Goal: Task Accomplishment & Management: Complete application form

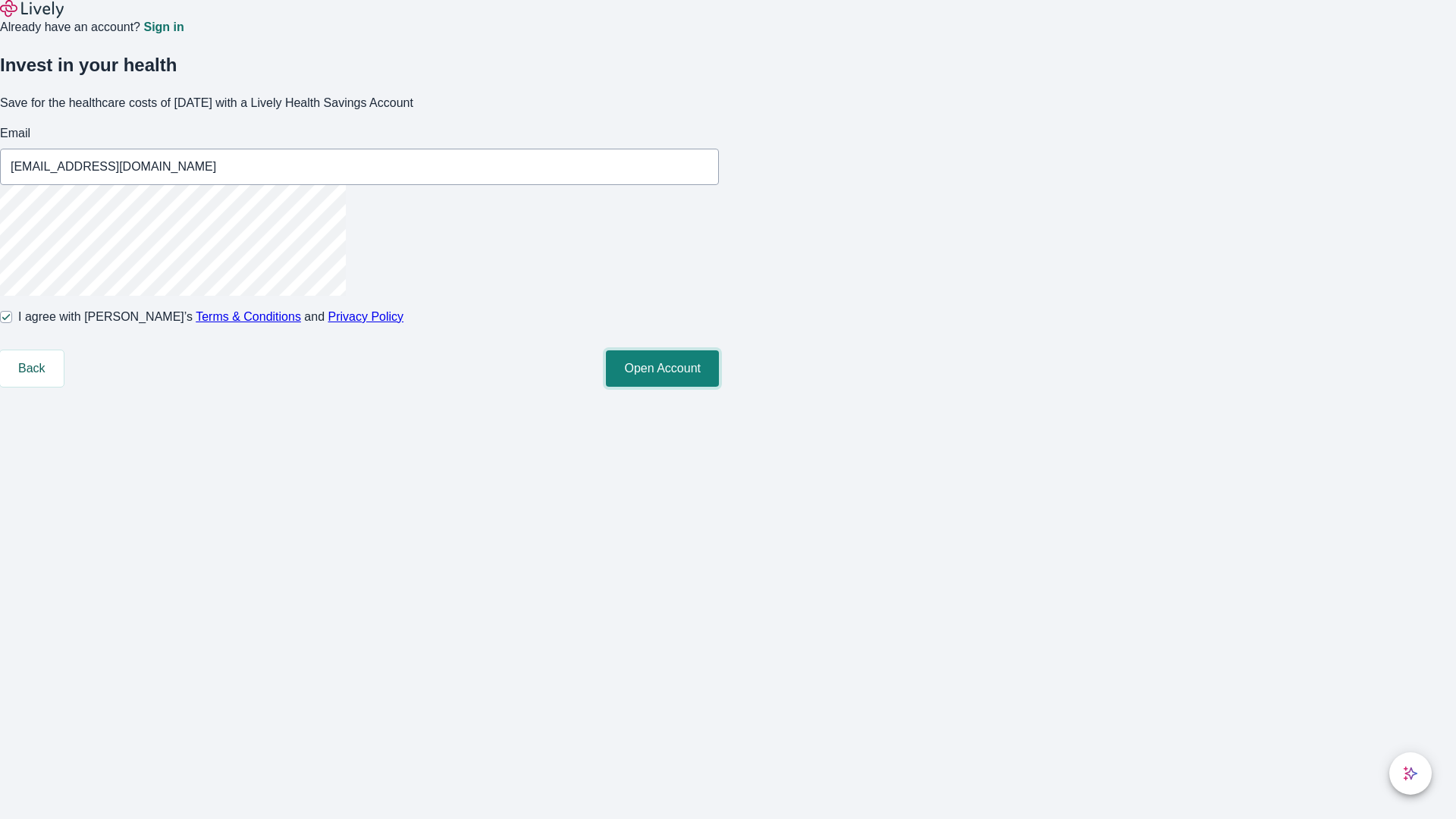
click at [718, 387] on button "Open Account" at bounding box center [662, 368] width 113 height 37
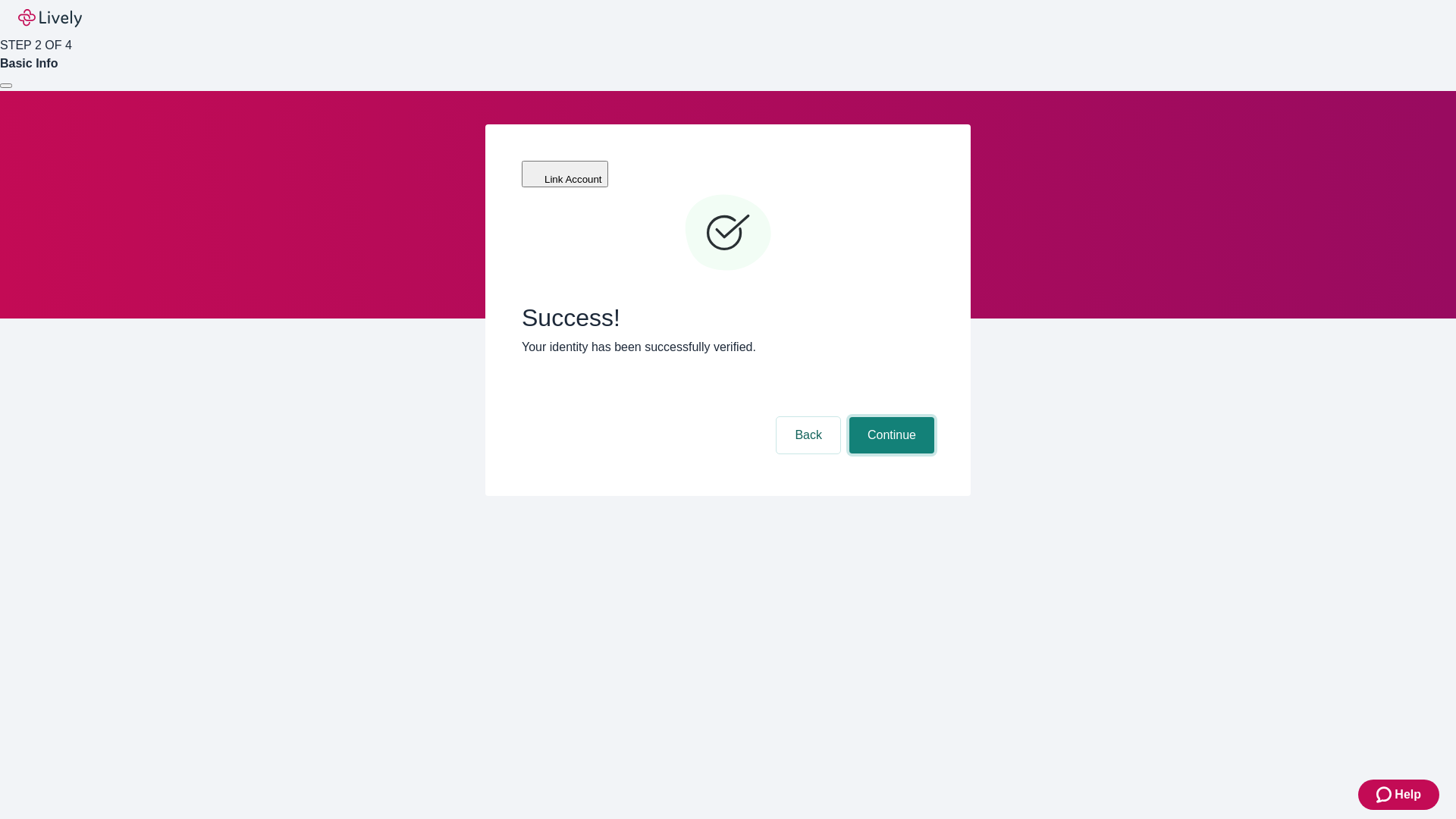
click at [889, 417] on button "Continue" at bounding box center [891, 435] width 85 height 37
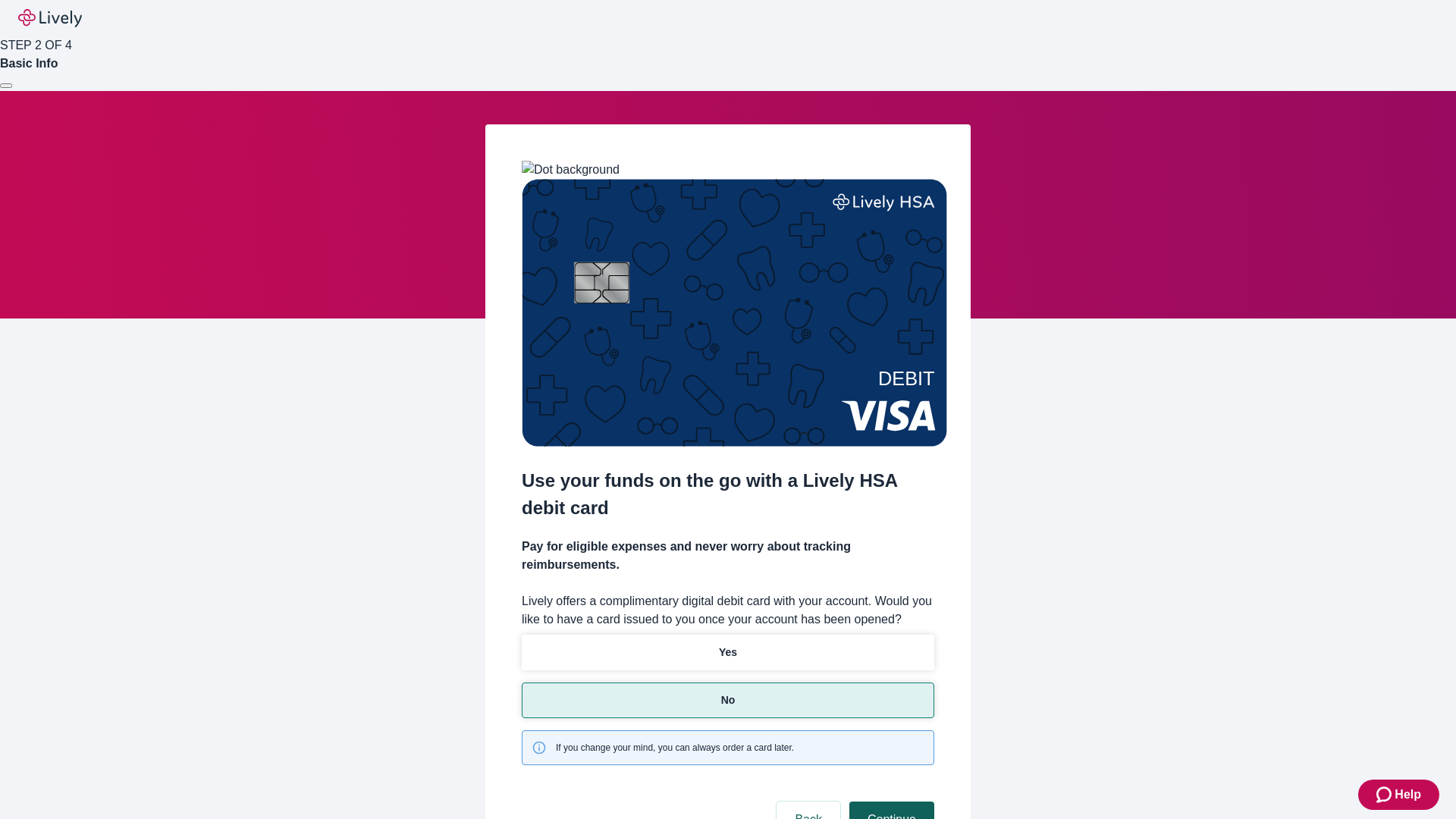
click at [889, 802] on button "Continue" at bounding box center [891, 820] width 85 height 37
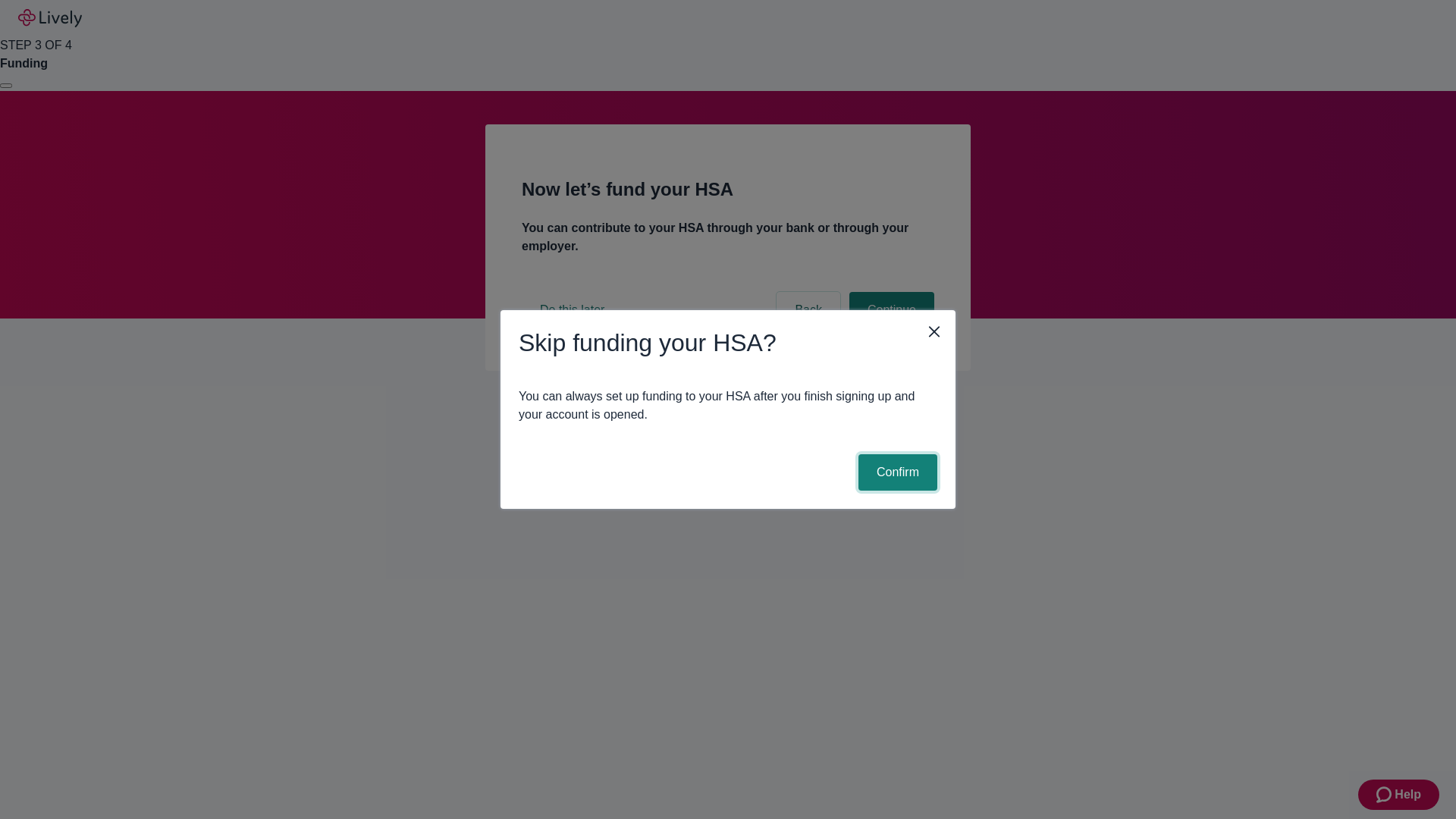
click at [895, 473] on button "Confirm" at bounding box center [898, 473] width 79 height 37
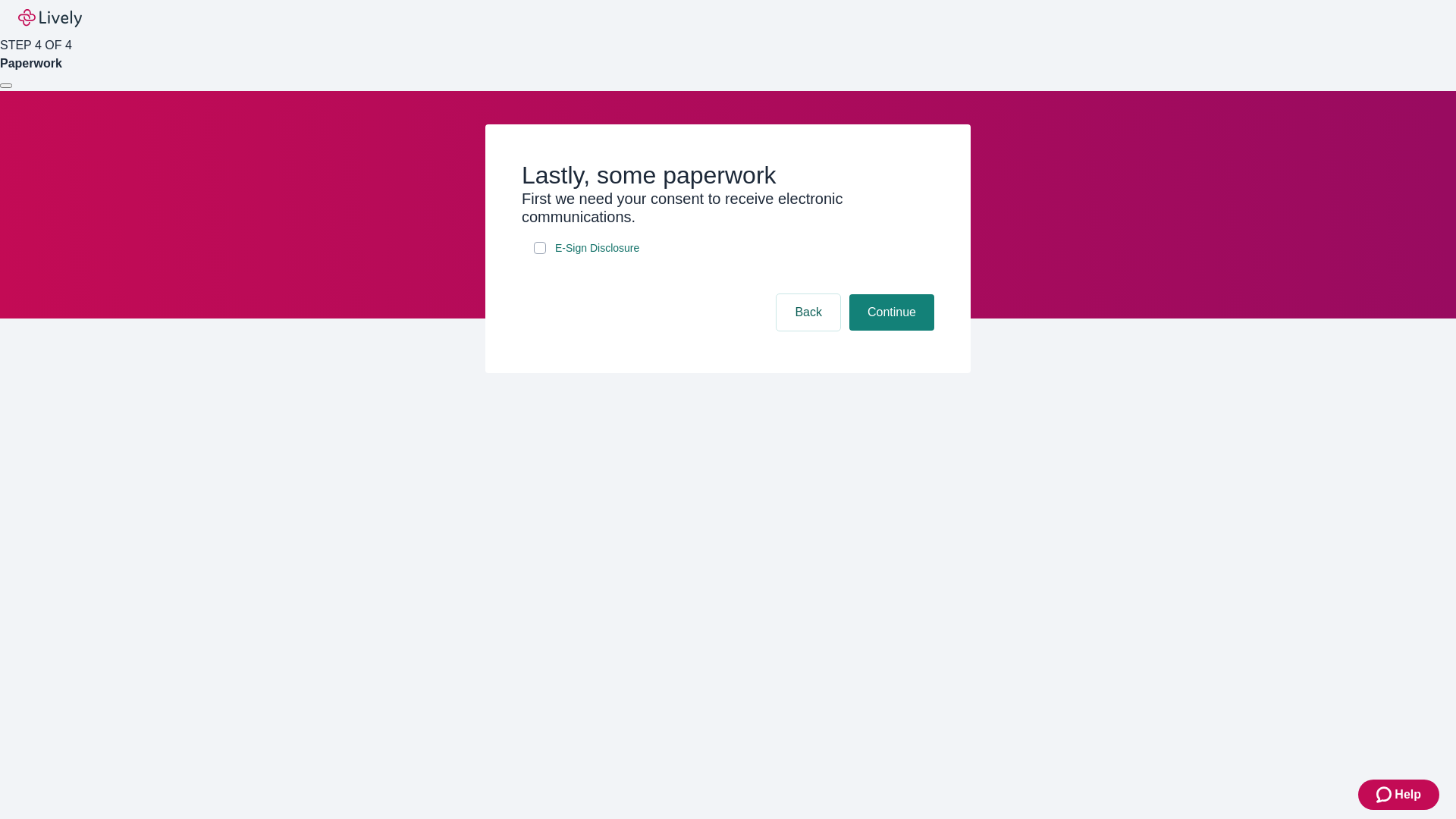
click at [539, 254] on input "E-Sign Disclosure" at bounding box center [539, 248] width 13 height 13
checkbox input "true"
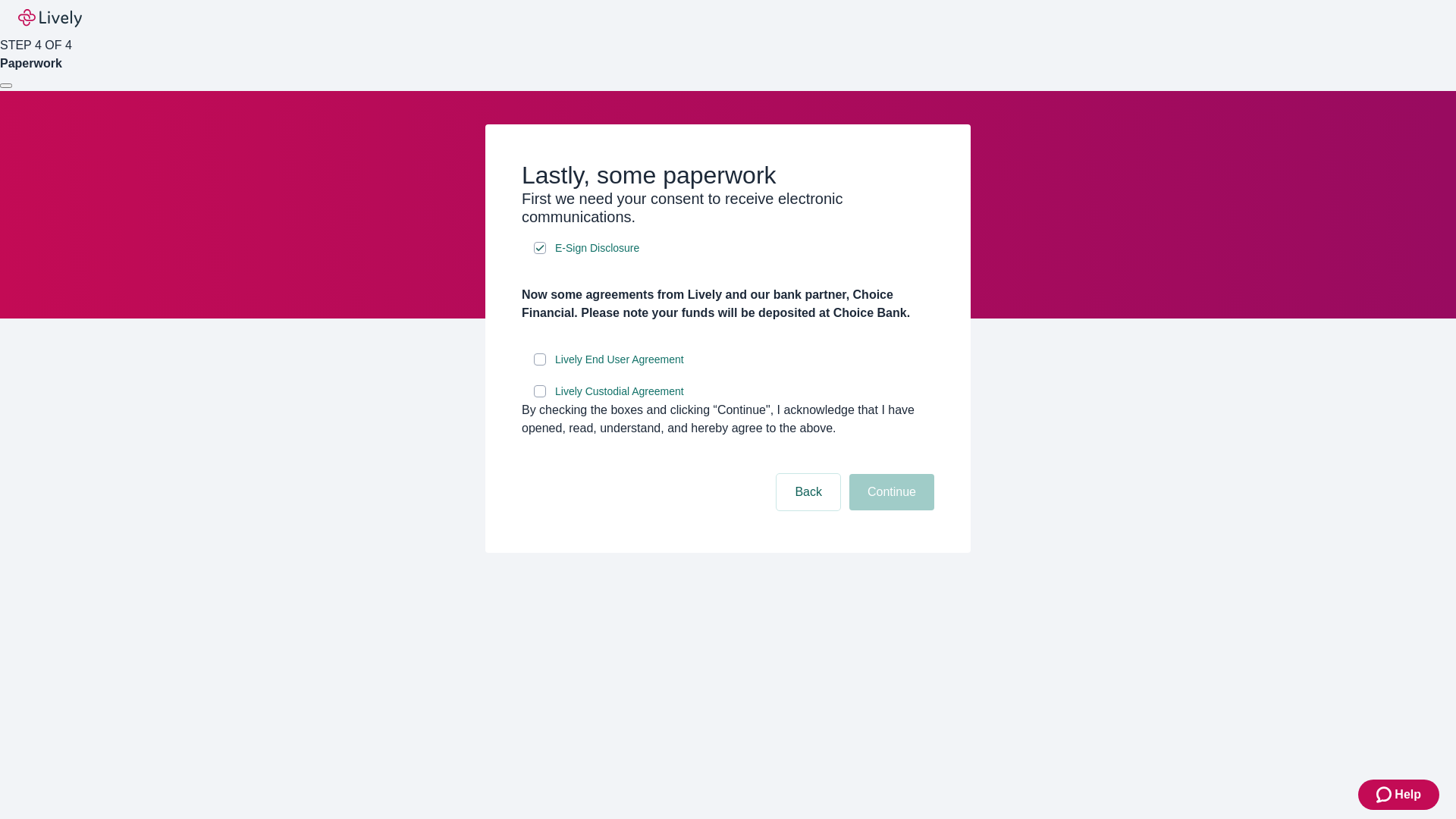
click at [539, 366] on input "Lively End User Agreement" at bounding box center [539, 359] width 13 height 13
checkbox input "true"
click at [539, 397] on input "Lively Custodial Agreement" at bounding box center [539, 391] width 13 height 13
checkbox input "true"
click at [889, 511] on button "Continue" at bounding box center [891, 492] width 85 height 37
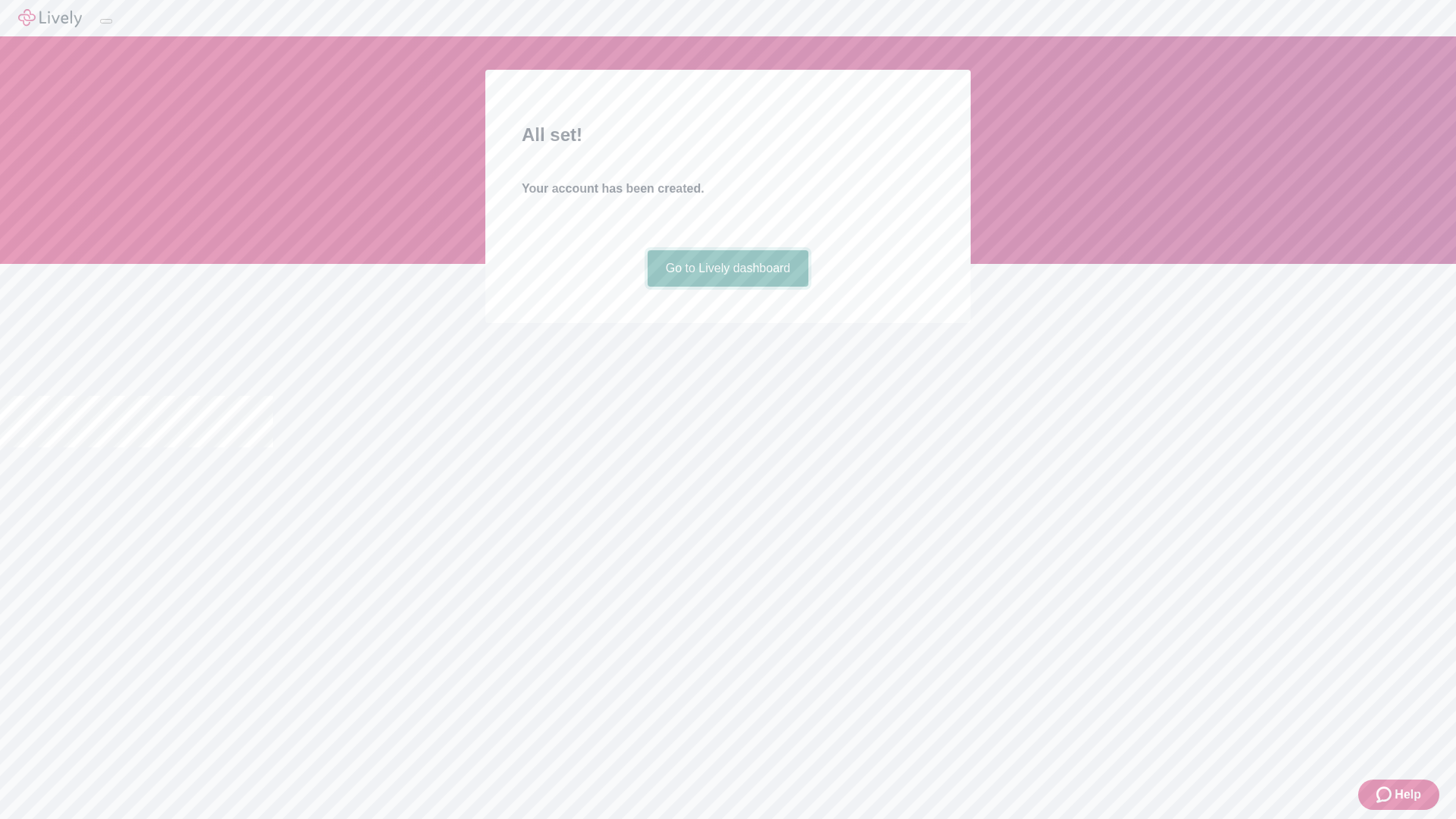
click at [727, 286] on link "Go to Lively dashboard" at bounding box center [728, 269] width 161 height 37
